Goal: Complete application form

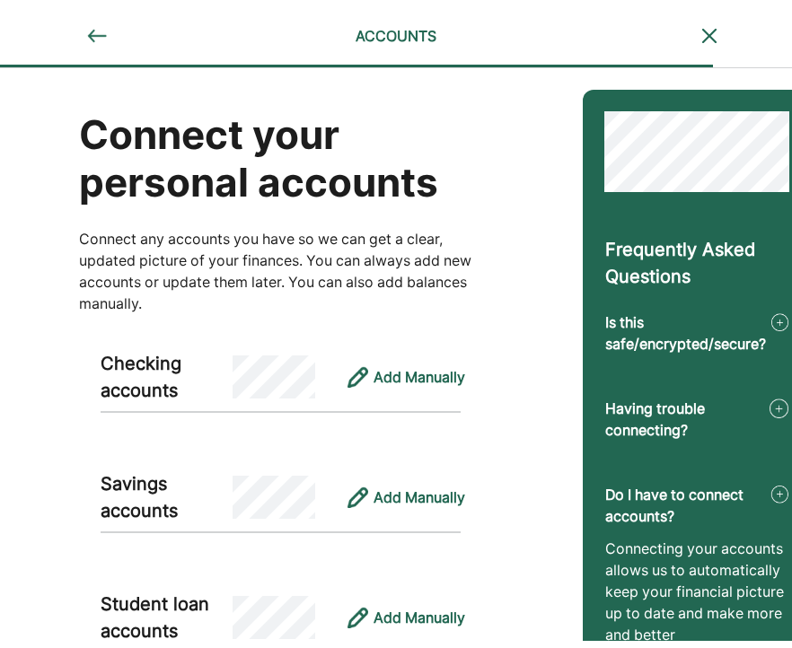
scroll to position [110, 20]
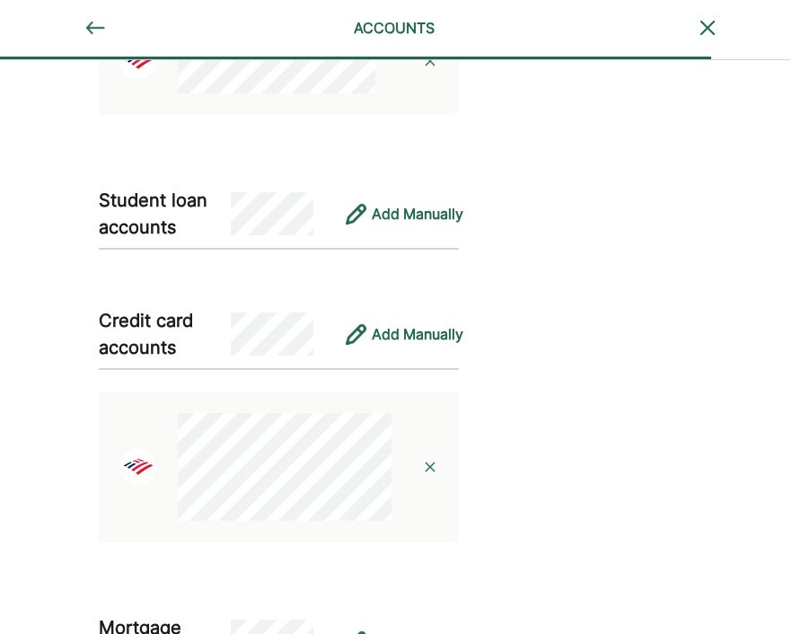
scroll to position [699, 2]
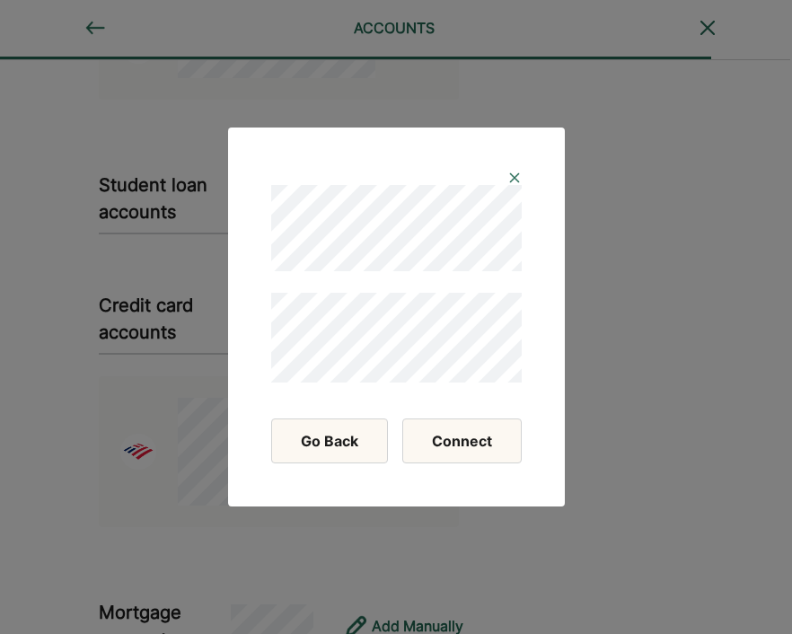
click at [478, 440] on button "Connect" at bounding box center [461, 440] width 119 height 45
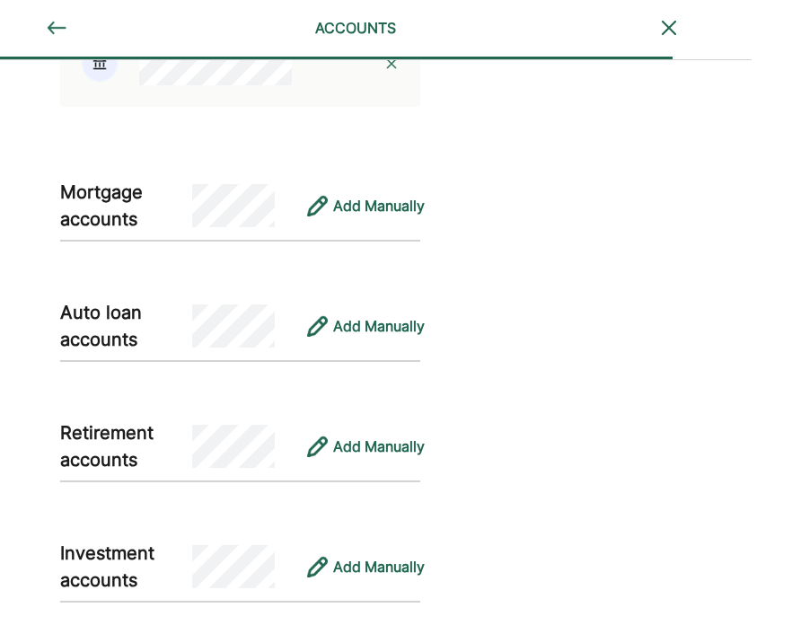
scroll to position [1759, 42]
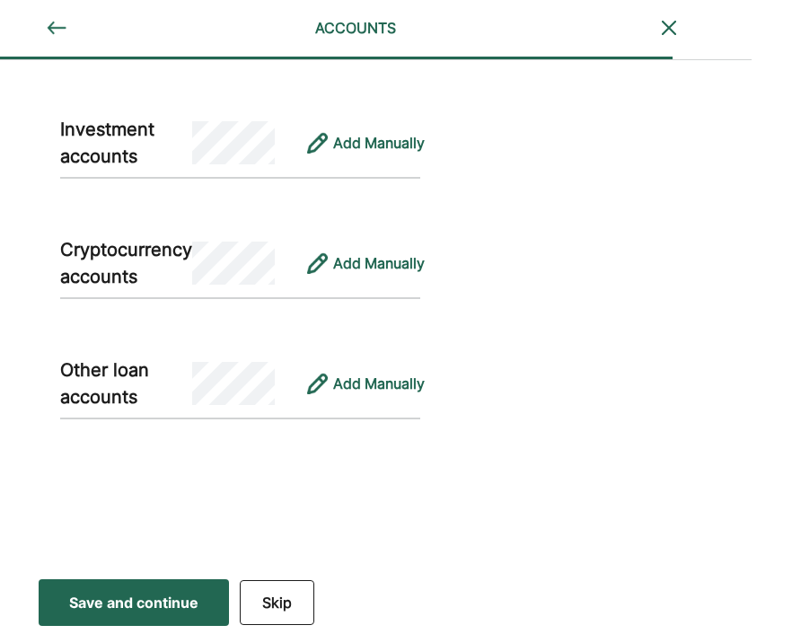
click at [75, 608] on div "Save and continue" at bounding box center [133, 603] width 129 height 22
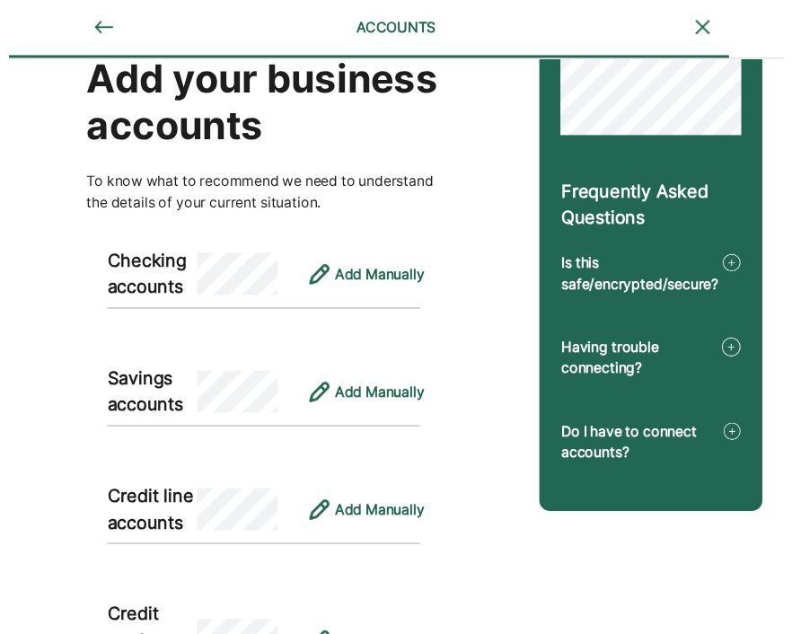
scroll to position [0, 0]
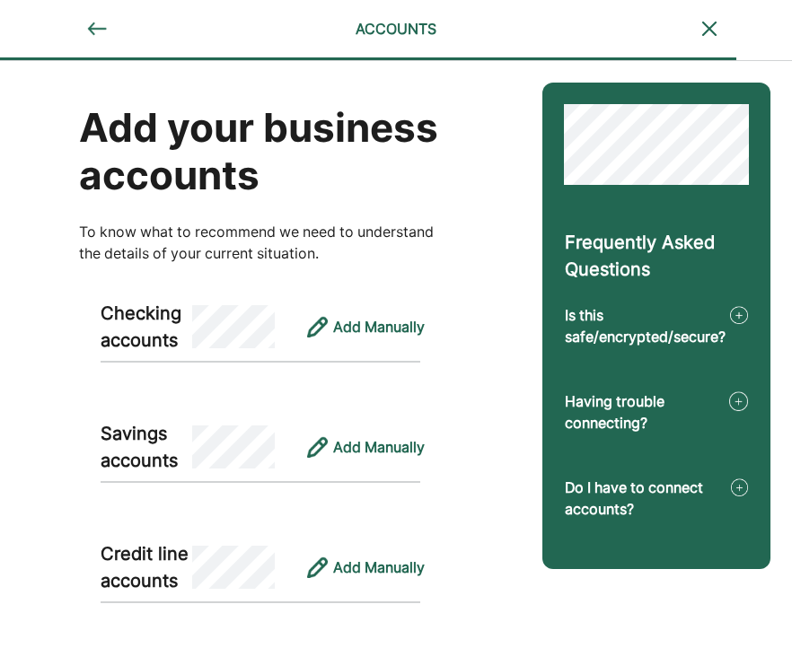
click at [96, 26] on img at bounding box center [97, 29] width 22 height 22
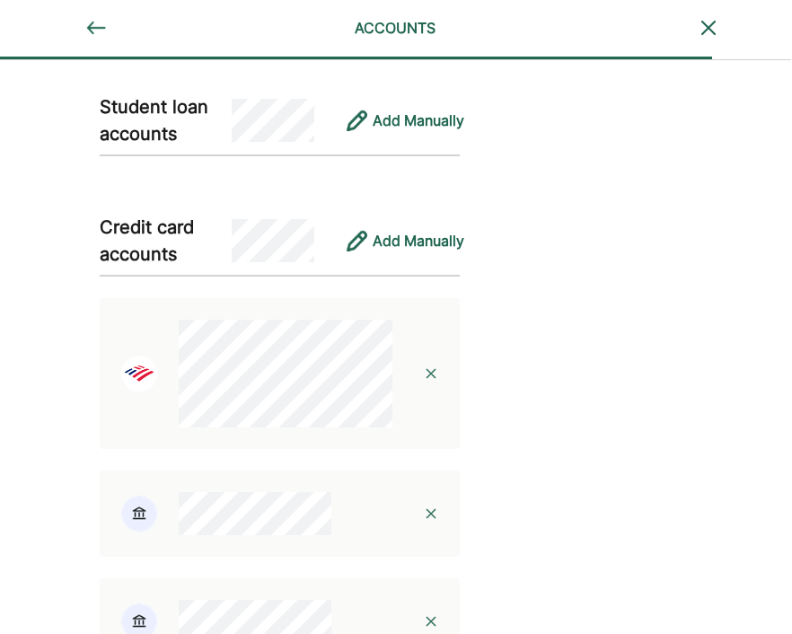
scroll to position [786, 1]
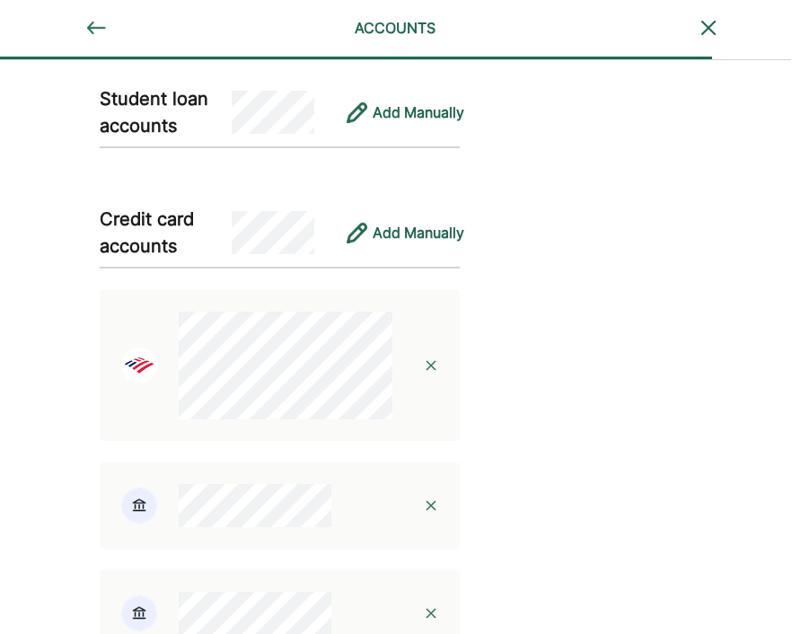
click at [429, 367] on img at bounding box center [431, 365] width 14 height 14
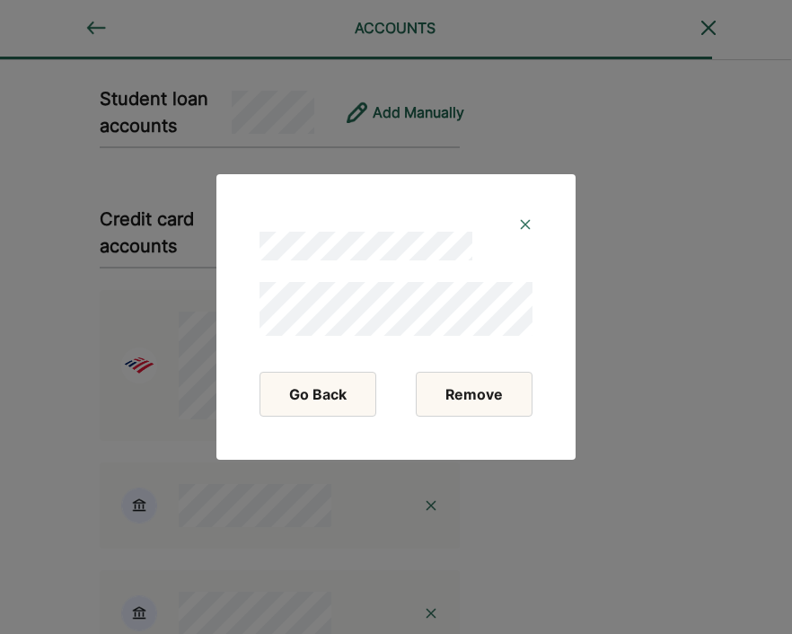
click at [455, 411] on button "Remove" at bounding box center [474, 394] width 117 height 45
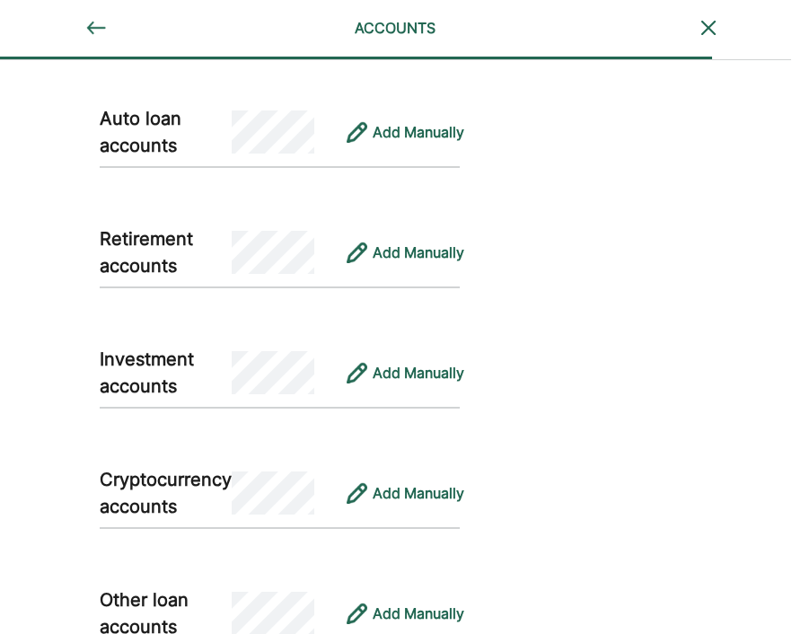
scroll to position [1299, 1]
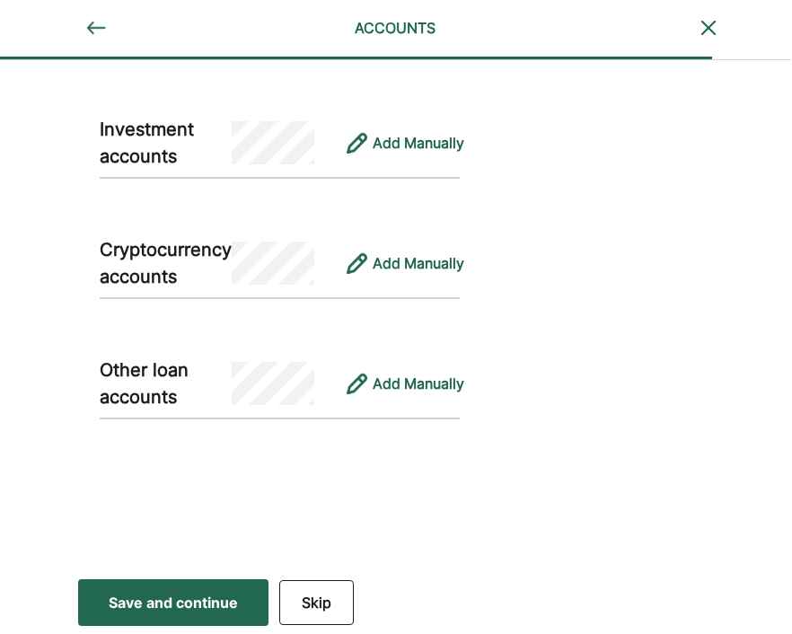
click at [222, 594] on div "Save and continue" at bounding box center [173, 603] width 129 height 22
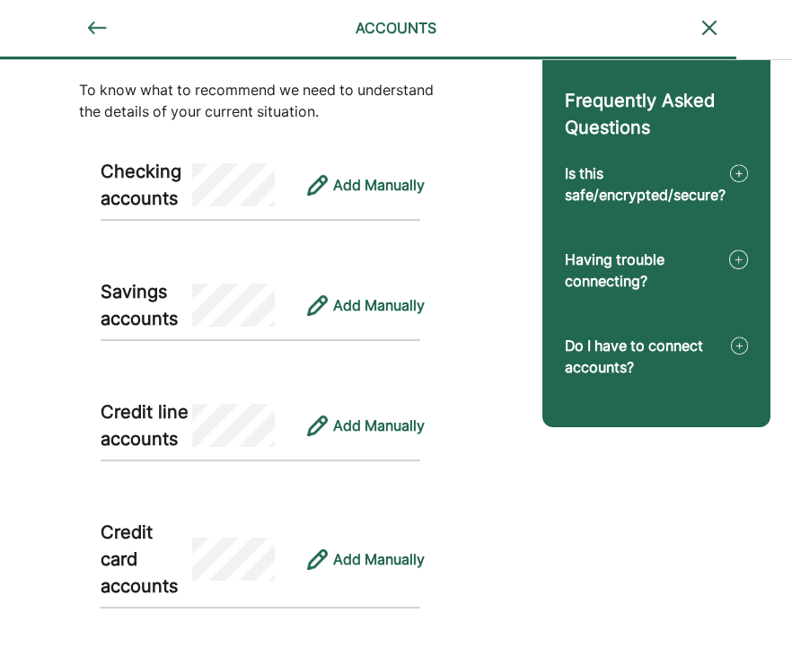
scroll to position [166, 0]
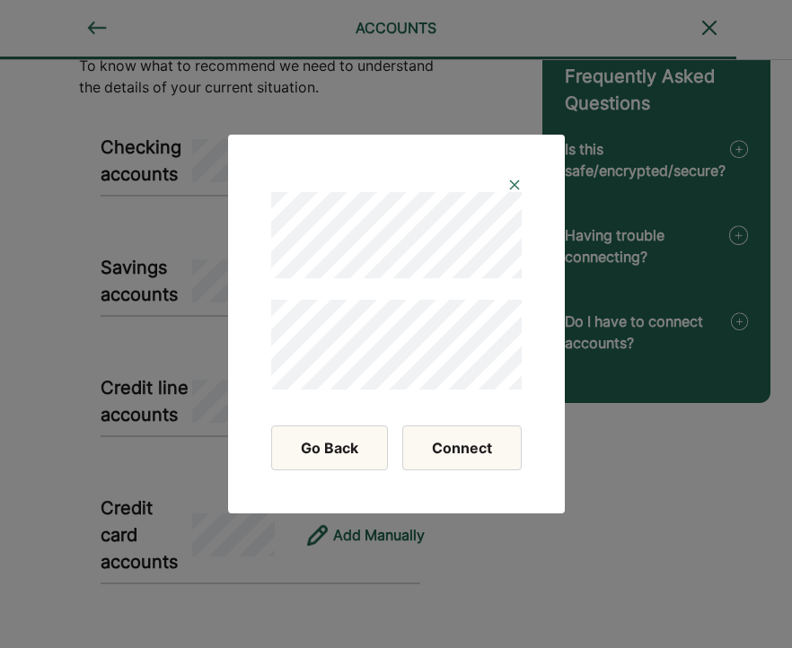
click at [448, 449] on button "Connect" at bounding box center [461, 448] width 119 height 45
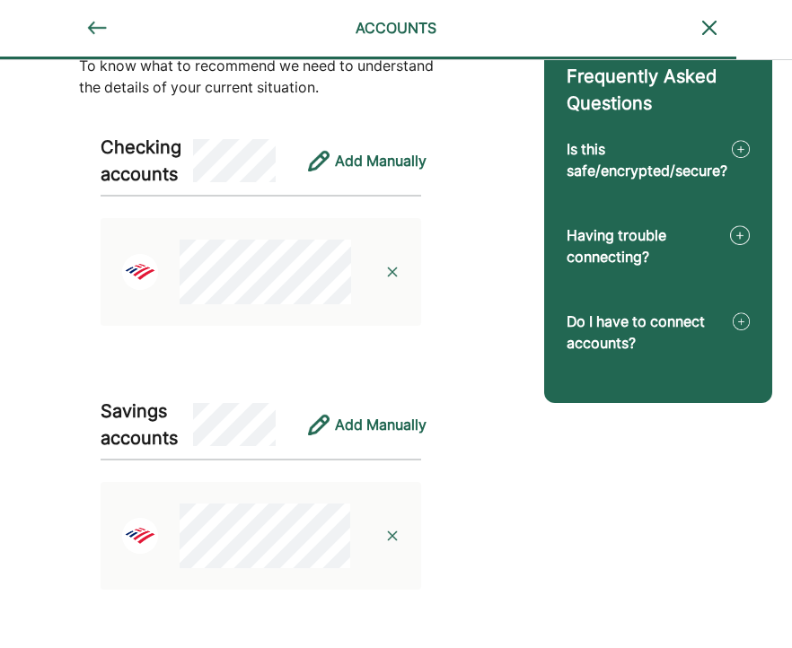
click at [391, 273] on img at bounding box center [392, 272] width 14 height 14
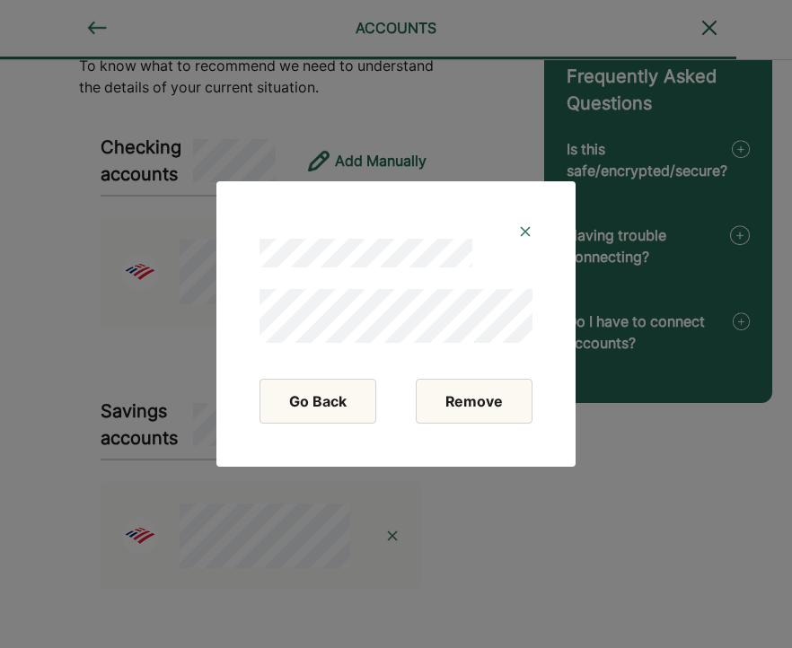
click at [469, 411] on button "Remove" at bounding box center [474, 401] width 117 height 45
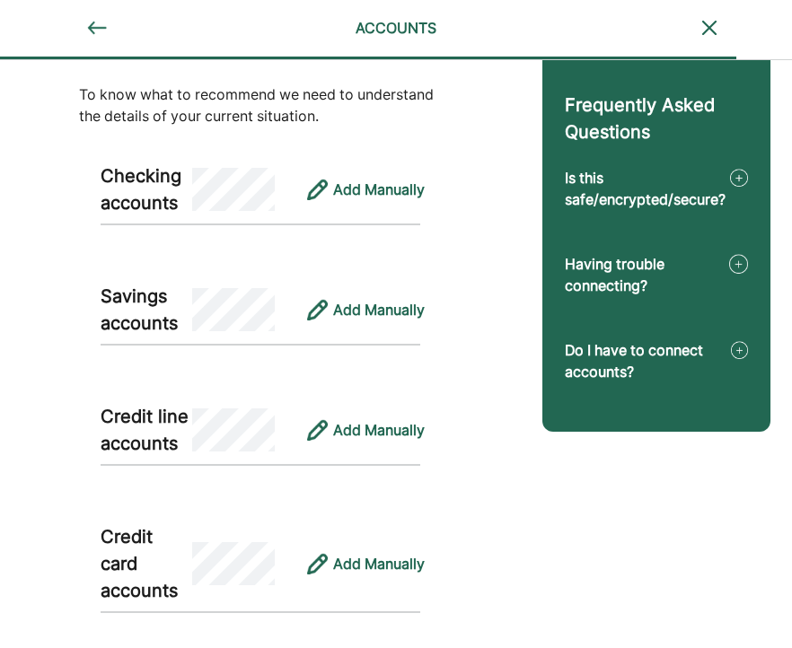
scroll to position [0, 0]
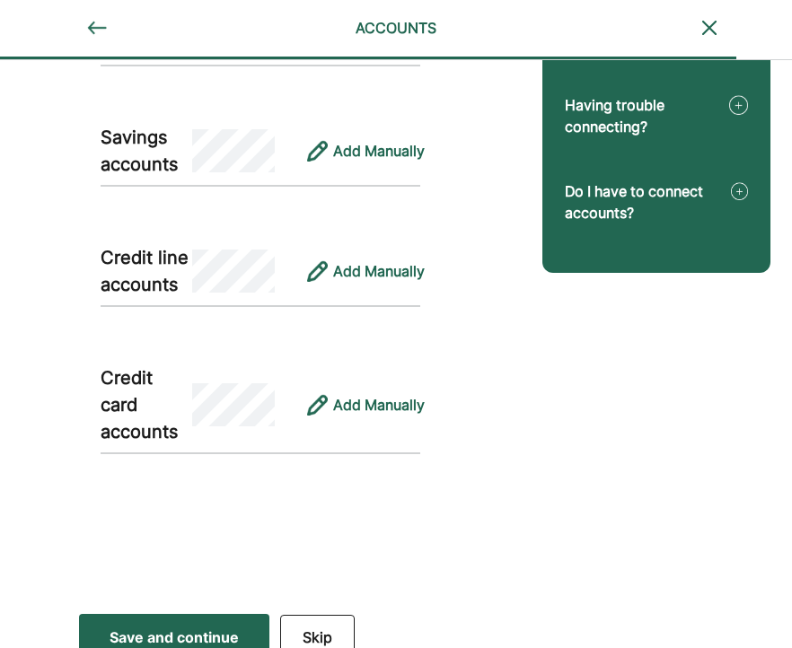
scroll to position [317, 0]
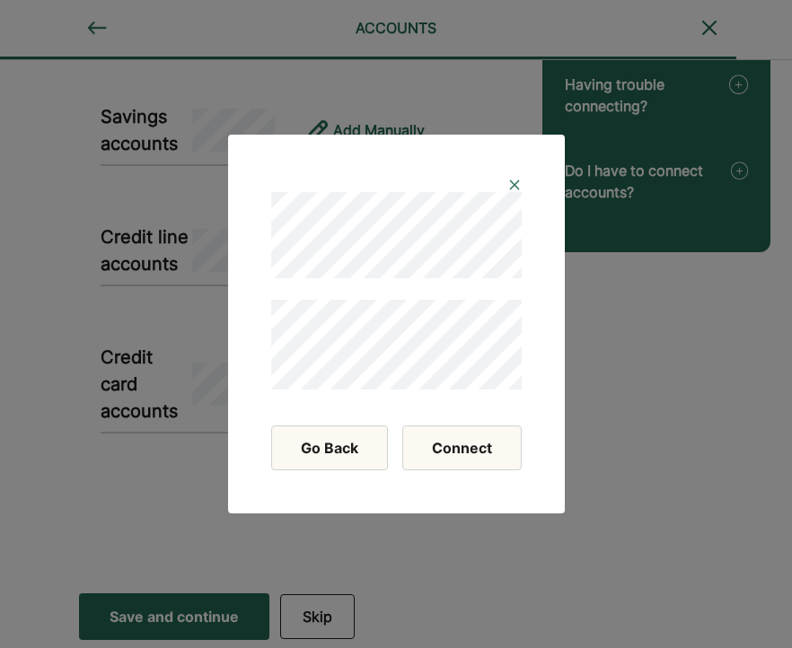
click at [457, 453] on button "Connect" at bounding box center [461, 448] width 119 height 45
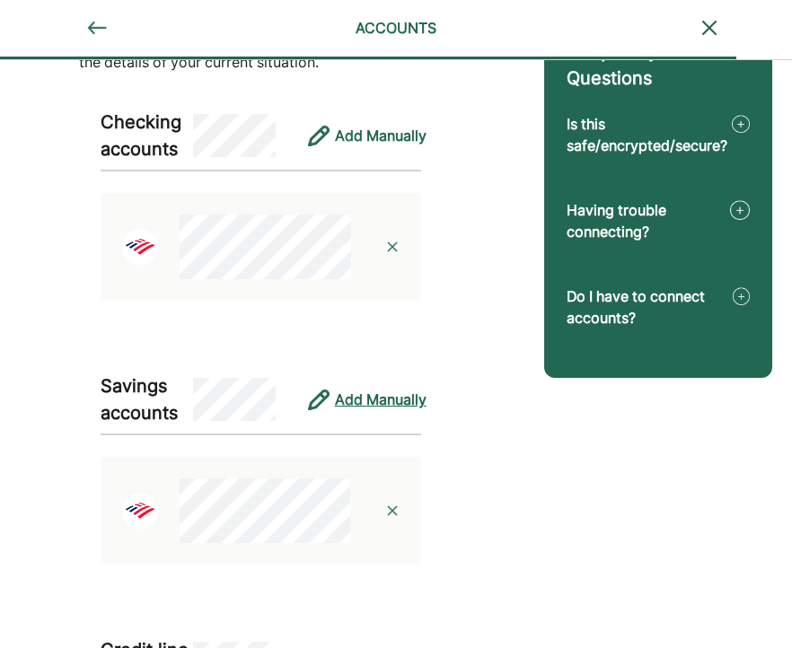
scroll to position [262, 0]
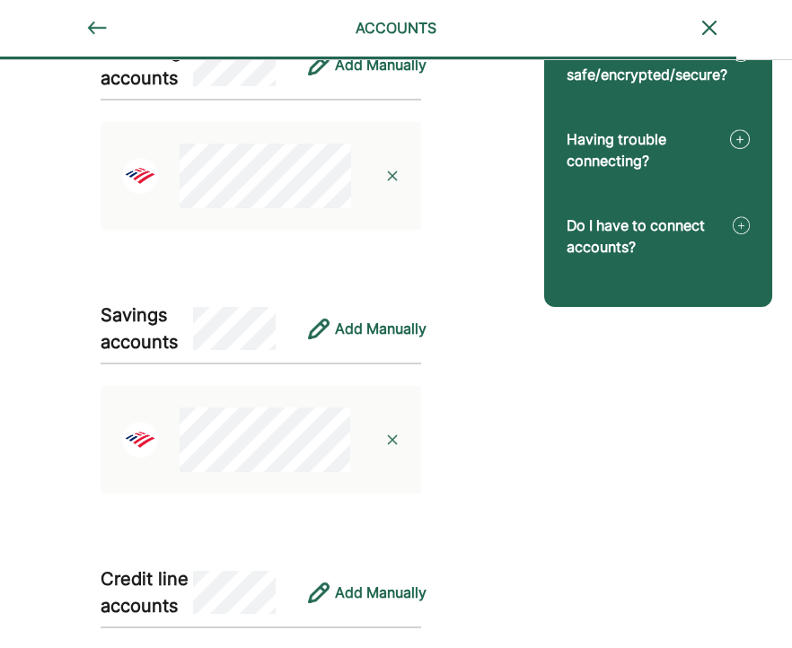
click at [390, 439] on img at bounding box center [392, 440] width 14 height 14
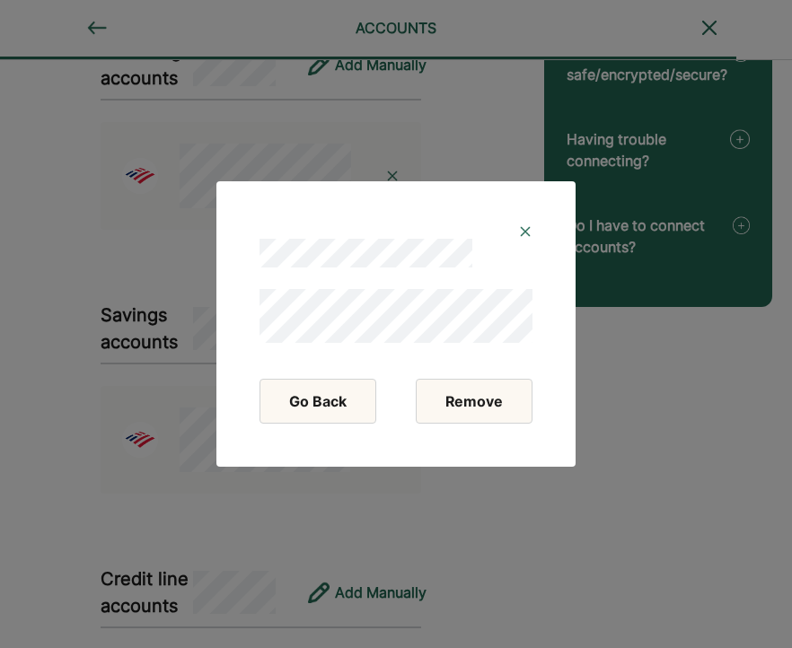
click at [475, 400] on button "Remove" at bounding box center [474, 401] width 117 height 45
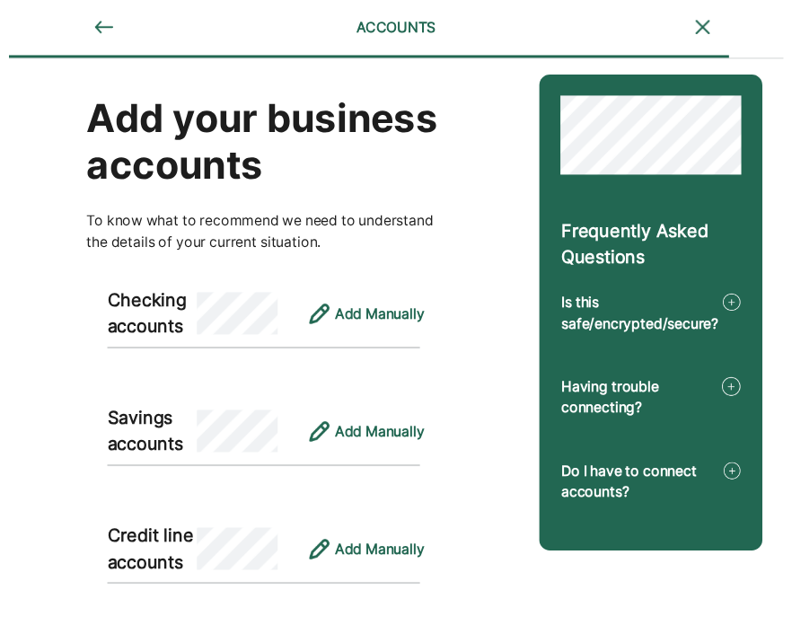
scroll to position [0, 0]
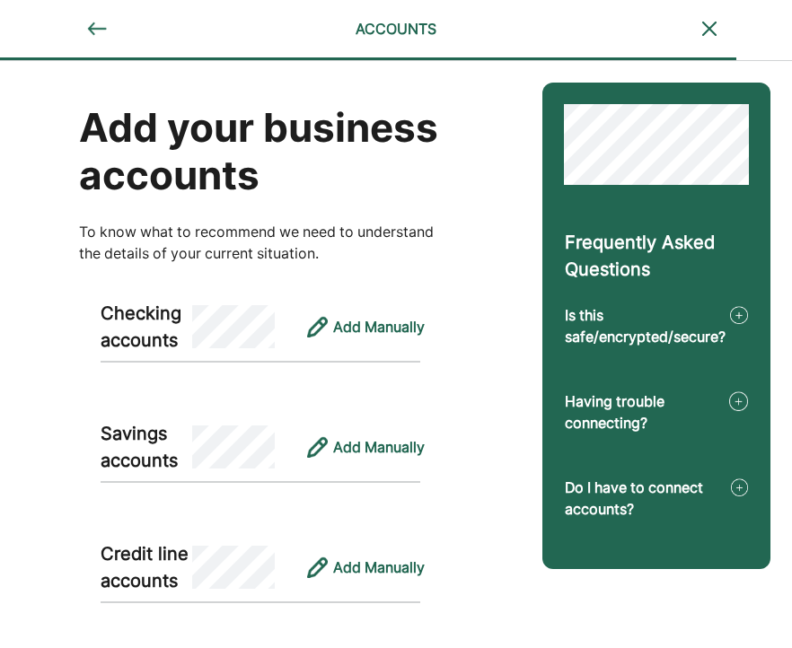
click at [95, 30] on img at bounding box center [97, 29] width 22 height 22
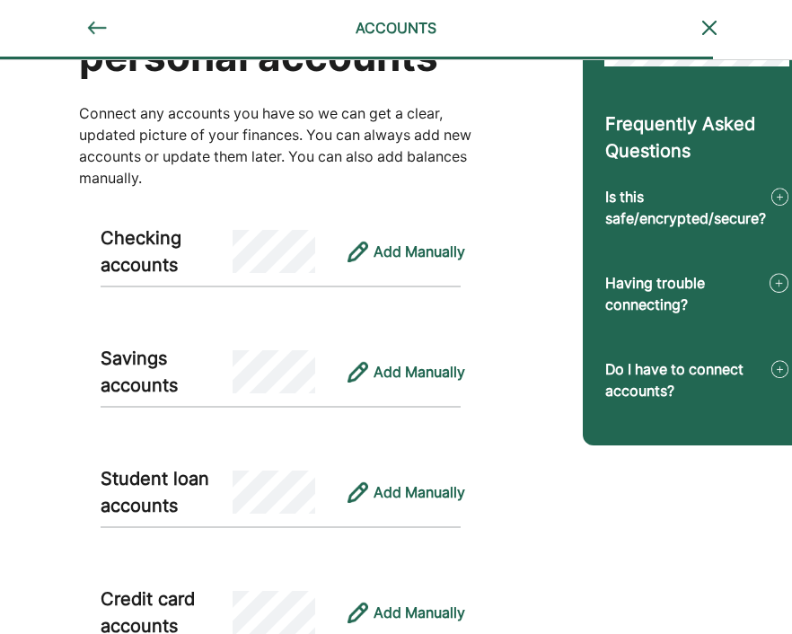
scroll to position [117, 0]
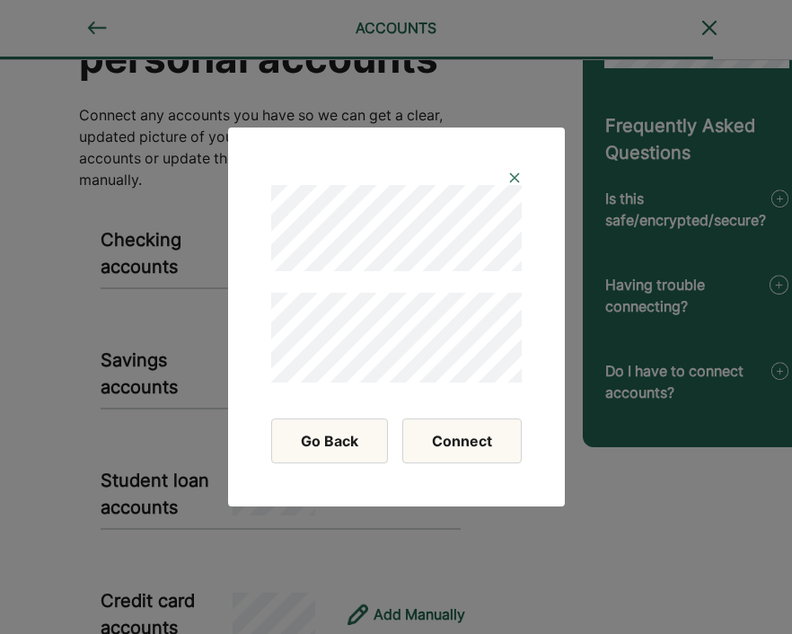
click at [462, 450] on button "Connect" at bounding box center [461, 440] width 119 height 45
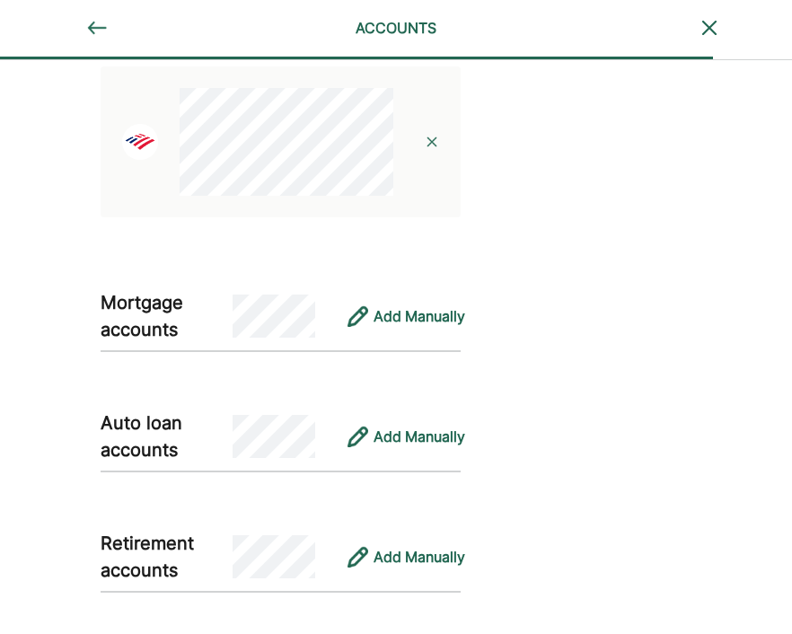
scroll to position [1759, 0]
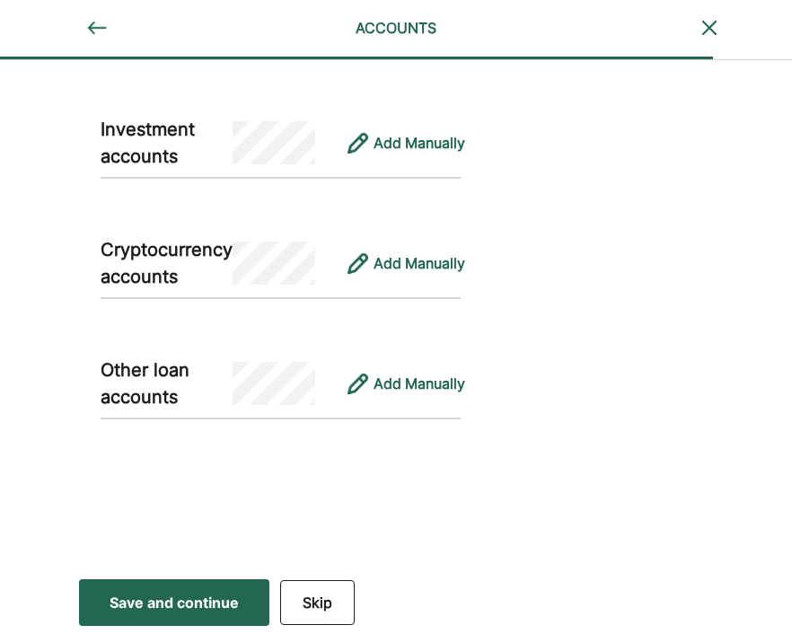
click at [181, 597] on div "Save and continue" at bounding box center [174, 603] width 129 height 22
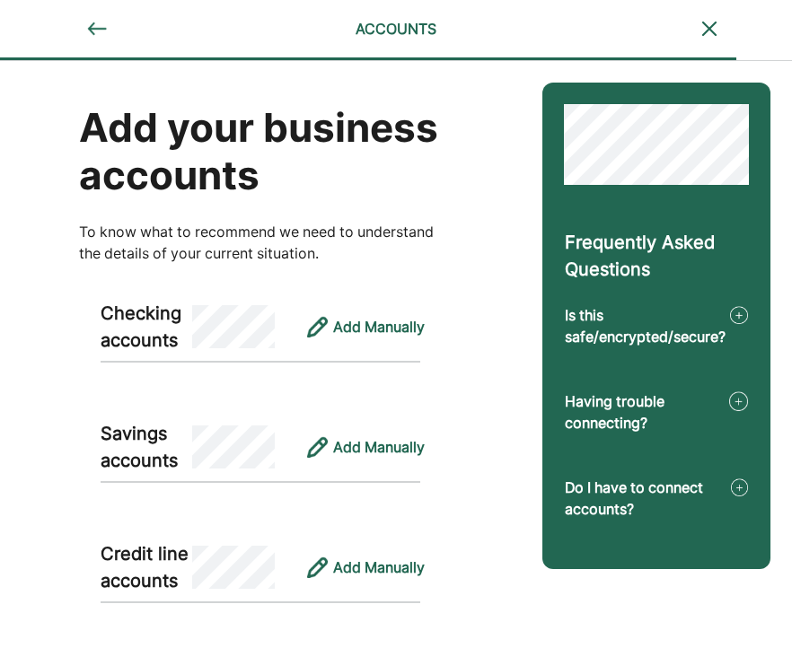
scroll to position [317, 0]
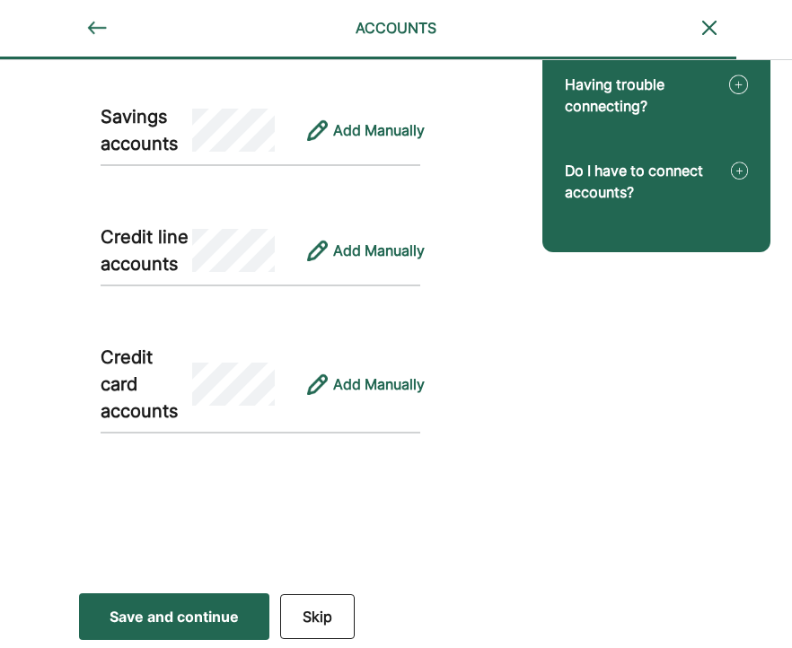
click at [215, 619] on div "Save and continue" at bounding box center [174, 617] width 129 height 22
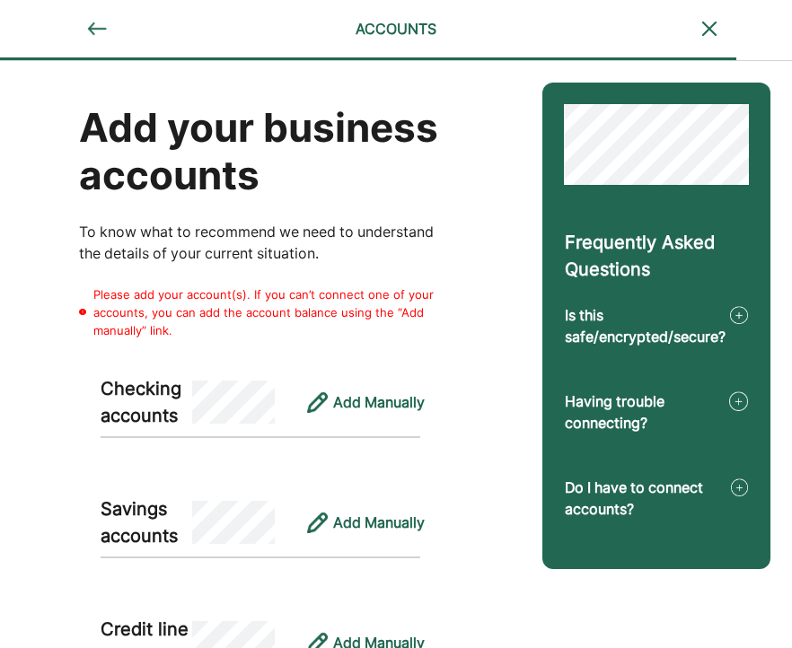
scroll to position [392, 0]
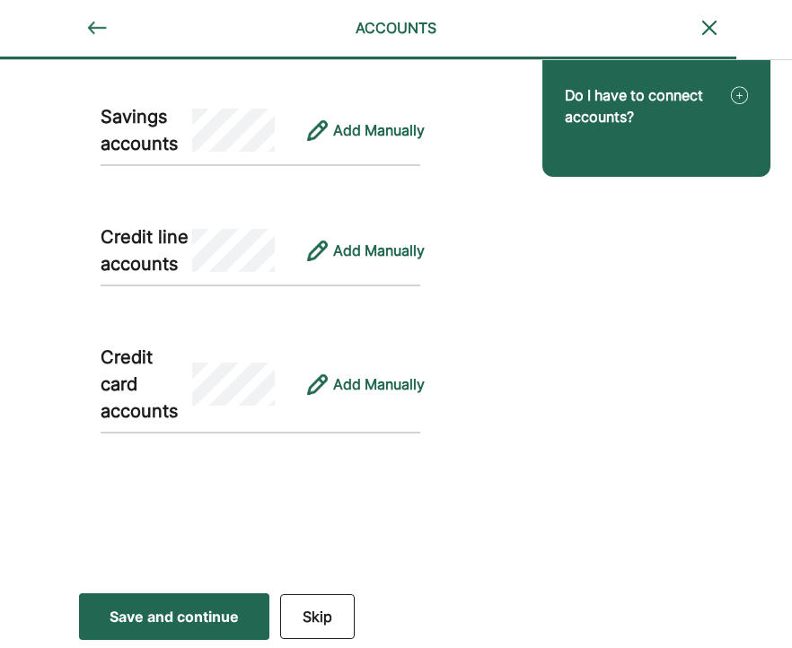
click at [330, 612] on button "Skip" at bounding box center [317, 616] width 75 height 45
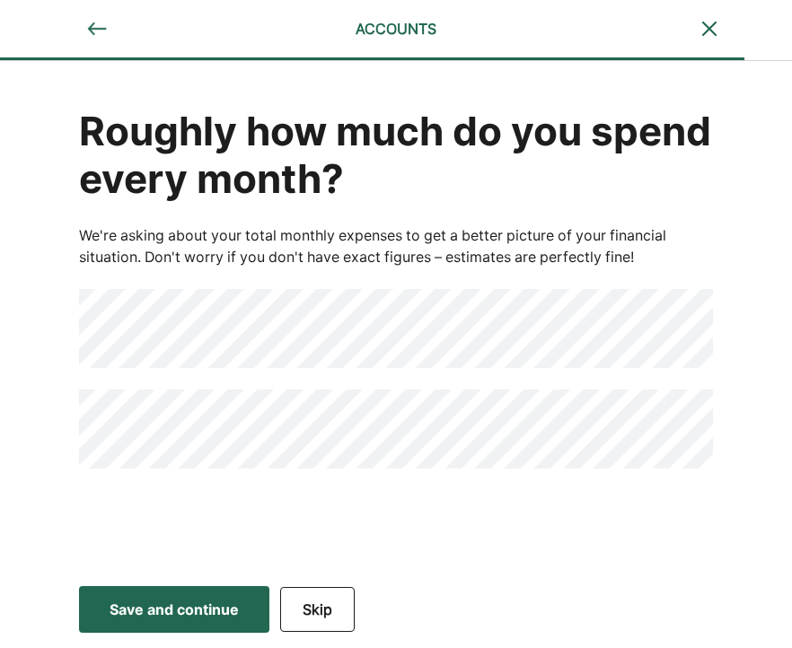
click at [431, 518] on div "Roughly how much do you spend every month? We're asking about your total monthl…" at bounding box center [396, 318] width 792 height 515
click at [170, 617] on div "Save and continue" at bounding box center [174, 610] width 129 height 22
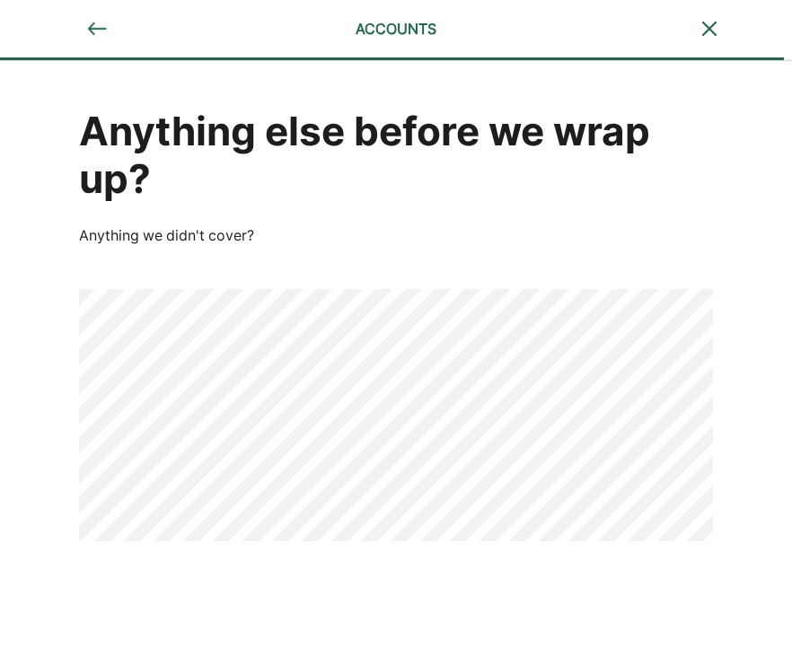
scroll to position [66, 0]
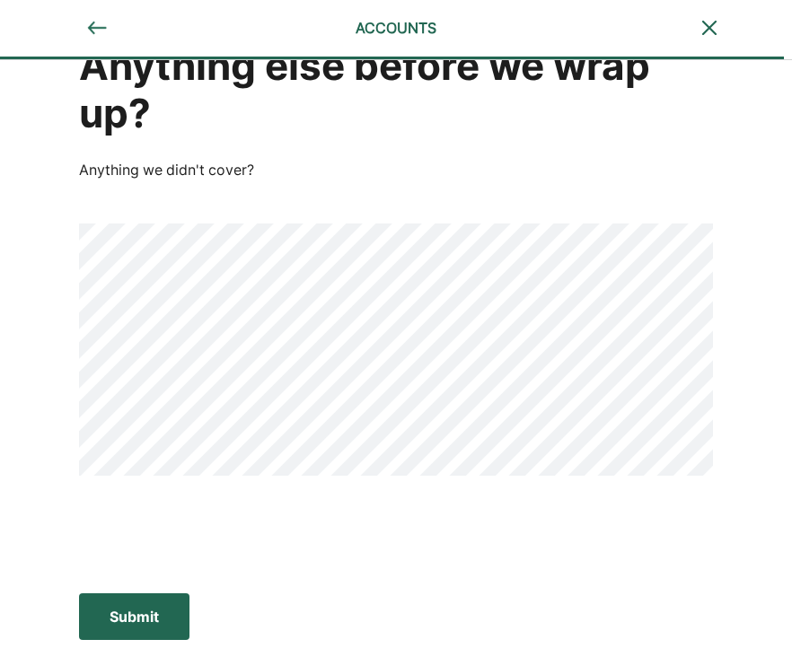
drag, startPoint x: 170, startPoint y: 627, endPoint x: 432, endPoint y: 574, distance: 267.5
click at [432, 576] on div "ACCOUNTS Anything else before we wrap up? Anything we didn't cover? Submit Subm…" at bounding box center [396, 291] width 792 height 714
click at [121, 617] on div "Submit" at bounding box center [134, 617] width 49 height 22
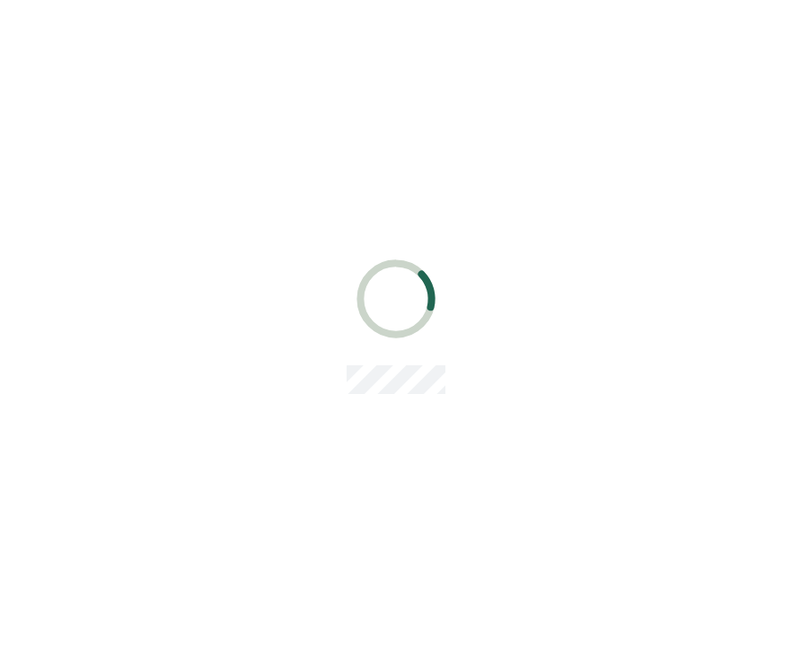
scroll to position [0, 0]
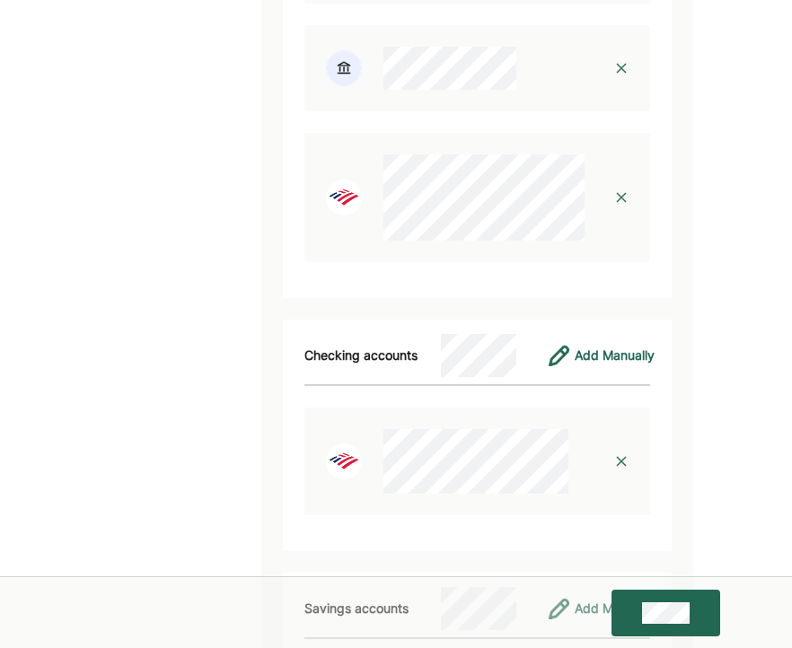
scroll to position [4808, 0]
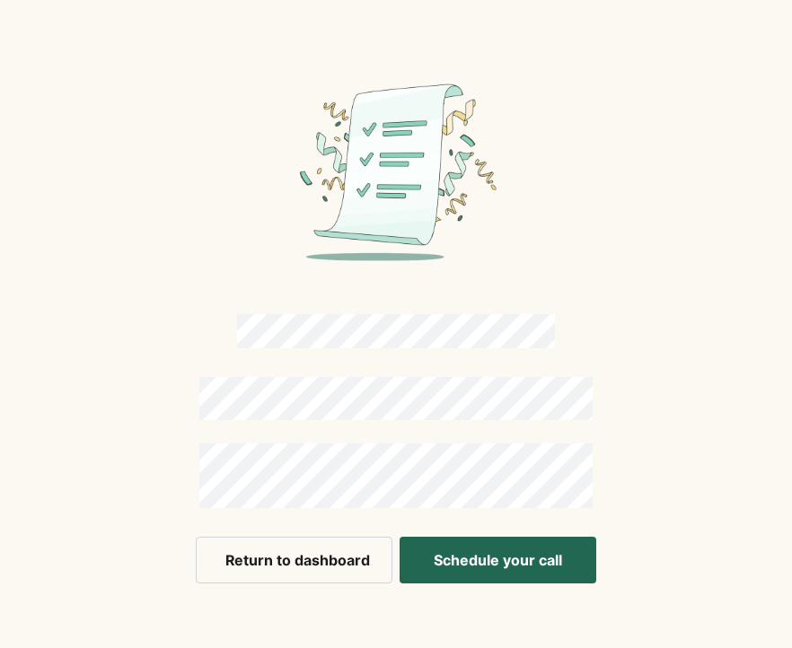
click at [294, 566] on button "Return to dashboard" at bounding box center [294, 560] width 197 height 47
